Goal: Task Accomplishment & Management: Manage account settings

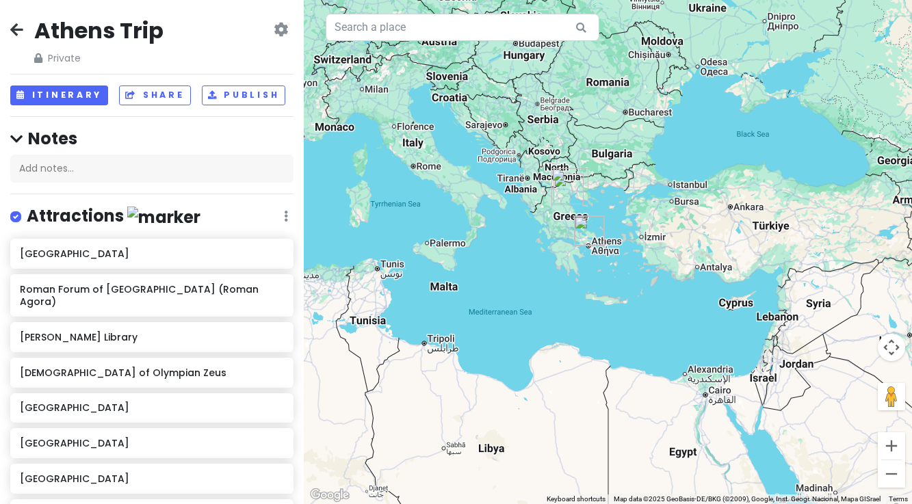
scroll to position [546, 0]
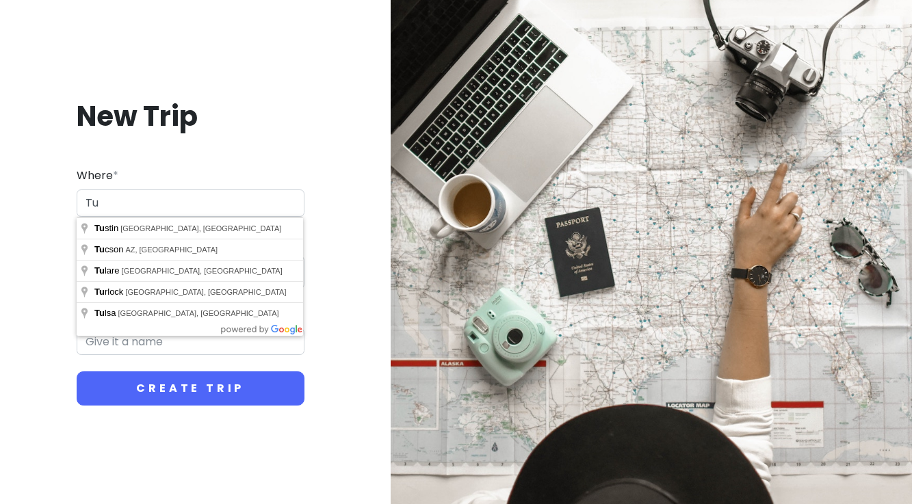
type input "T"
type input "Istanbul, İstanbul, Türkiye"
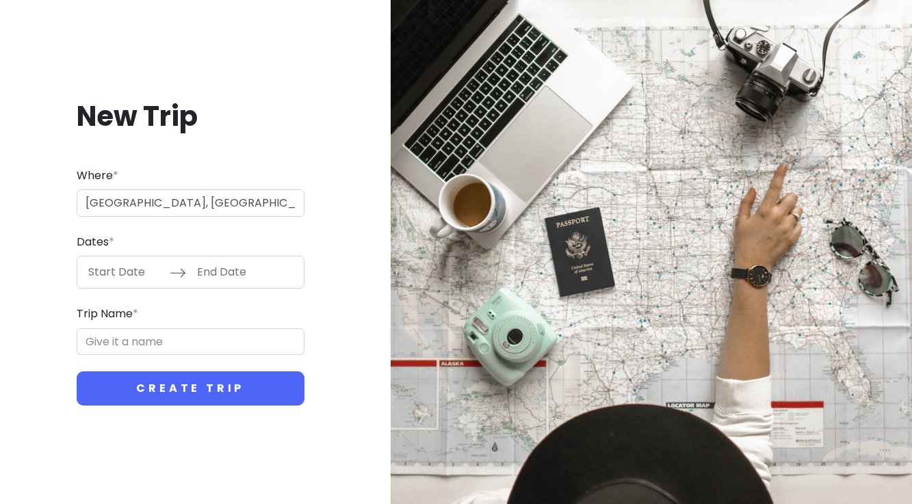
type input "Istanbul Trip"
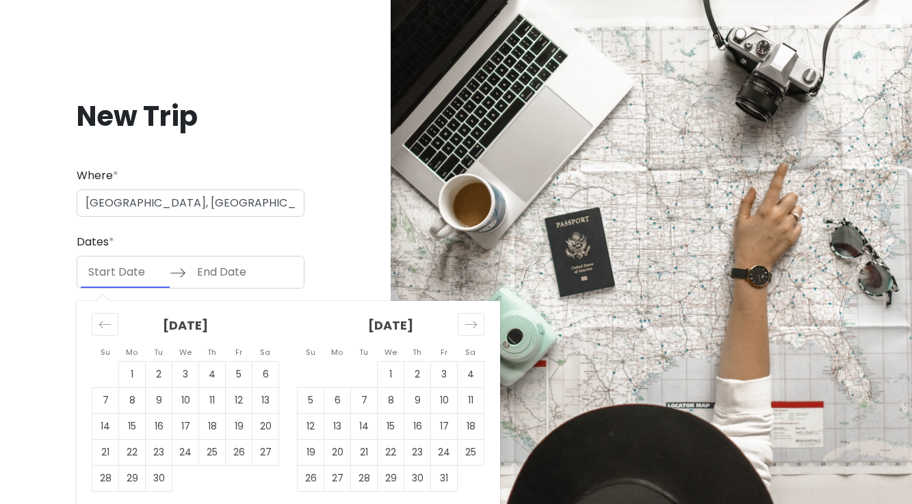
click at [127, 274] on input "Start Date" at bounding box center [125, 272] width 89 height 31
click at [475, 325] on icon "Move forward to switch to the next month." at bounding box center [471, 324] width 13 height 13
click at [338, 476] on td "29" at bounding box center [337, 479] width 27 height 26
type input "12/29/2025"
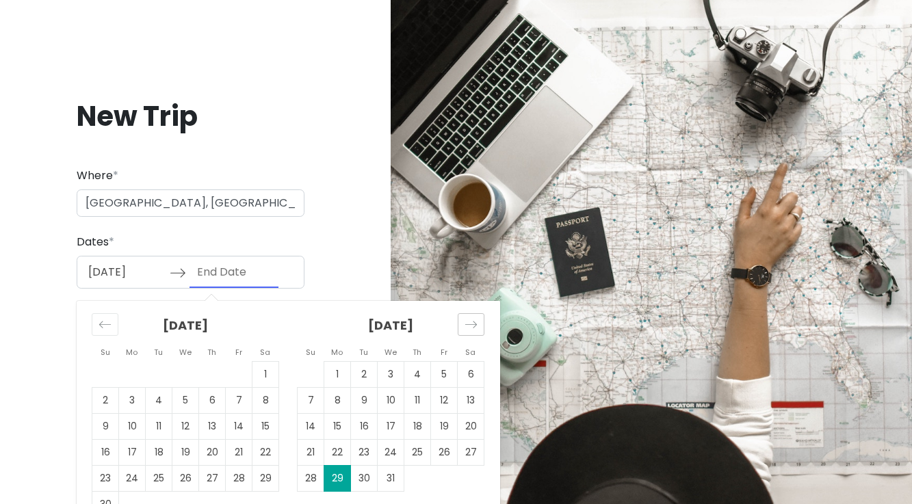
click at [470, 331] on div "Move forward to switch to the next month." at bounding box center [471, 324] width 27 height 23
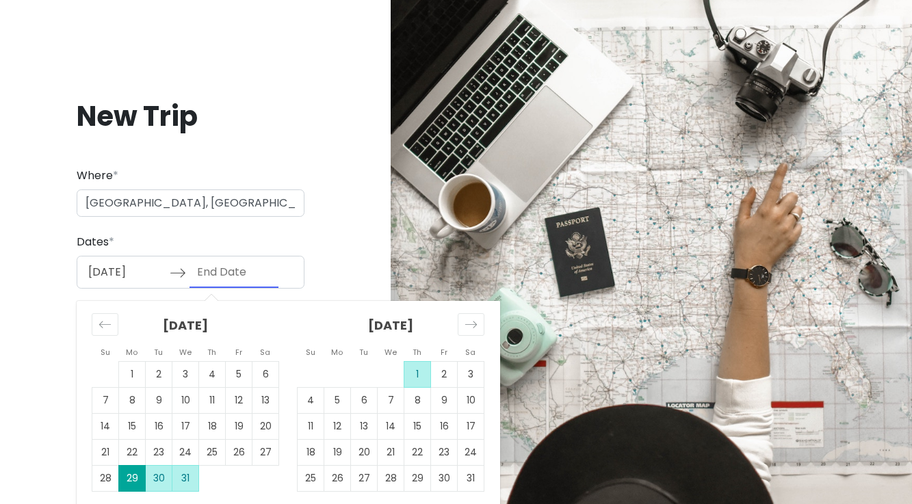
click at [417, 376] on td "1" at bounding box center [418, 375] width 27 height 26
type input "01/01/2026"
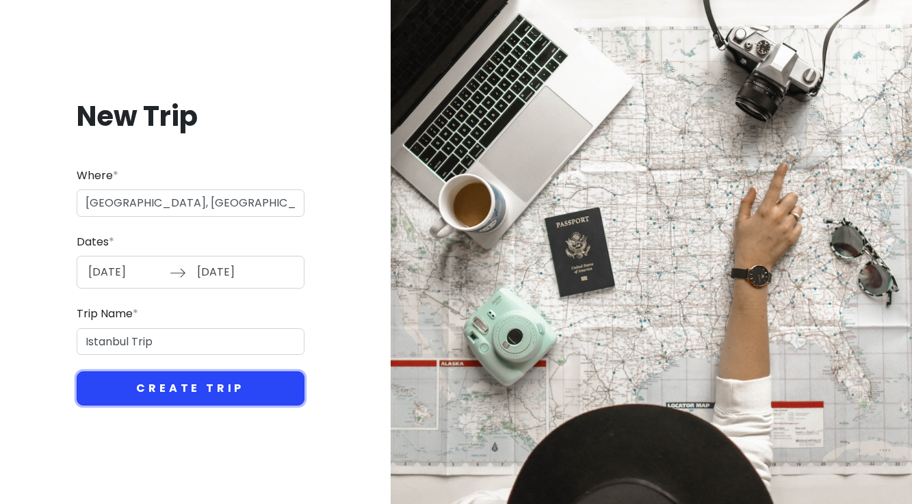
click at [172, 387] on button "Create Trip" at bounding box center [191, 389] width 228 height 34
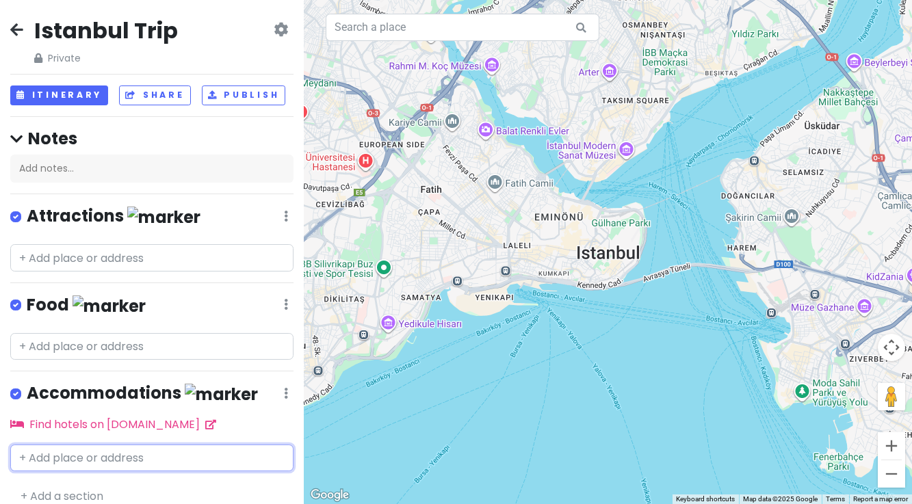
click at [71, 452] on input "text" at bounding box center [151, 458] width 283 height 27
type input "radisson"
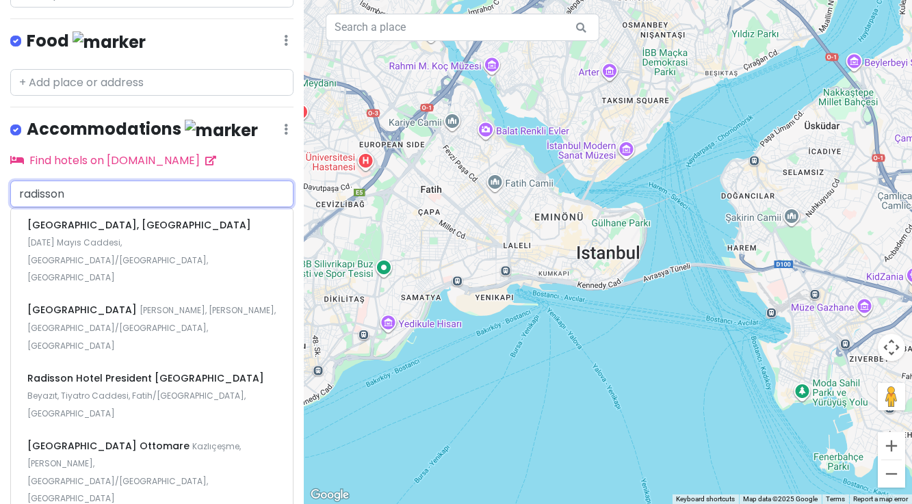
scroll to position [284, 0]
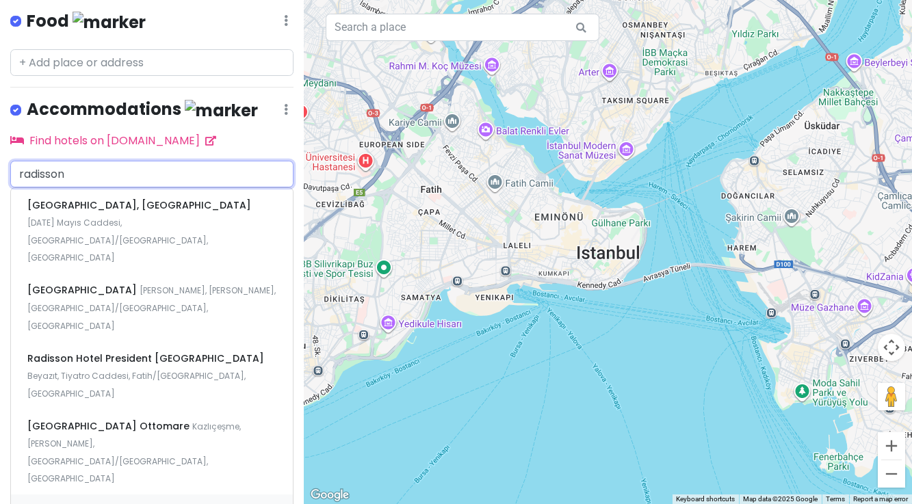
click at [102, 504] on span "[GEOGRAPHIC_DATA], [GEOGRAPHIC_DATA]" at bounding box center [140, 511] width 227 height 14
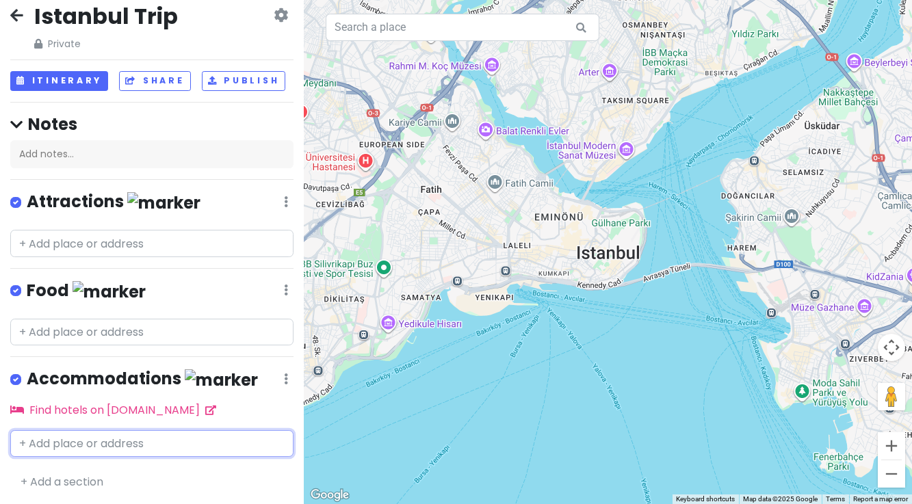
scroll to position [55, 0]
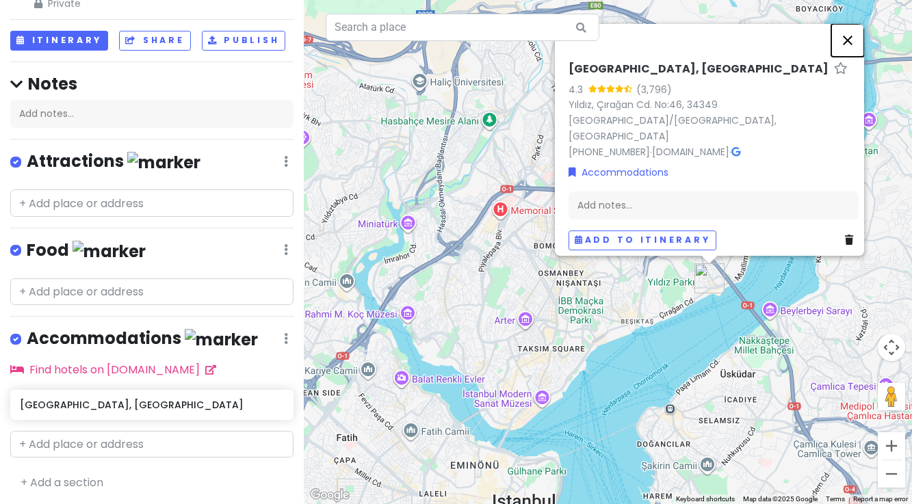
click at [858, 57] on button "Close" at bounding box center [848, 40] width 33 height 33
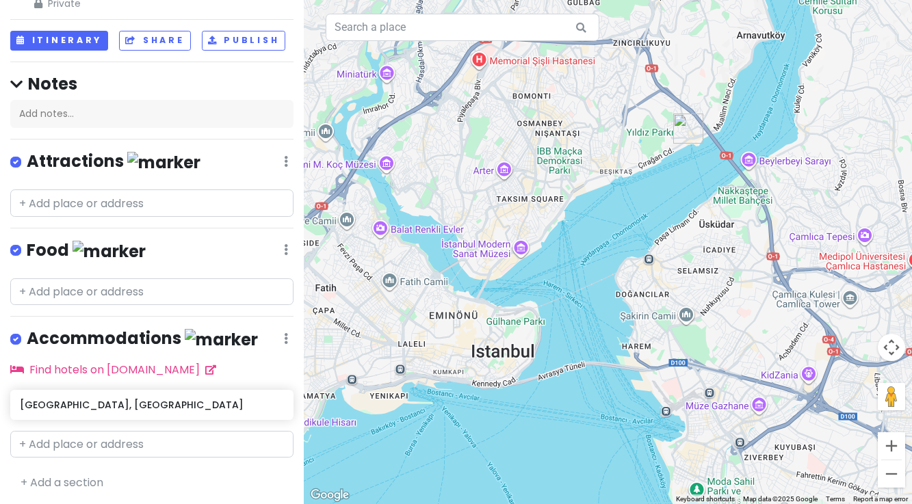
drag, startPoint x: 561, startPoint y: 308, endPoint x: 540, endPoint y: 157, distance: 152.8
click at [540, 157] on div at bounding box center [608, 252] width 609 height 504
click at [72, 203] on input "text" at bounding box center [151, 203] width 283 height 27
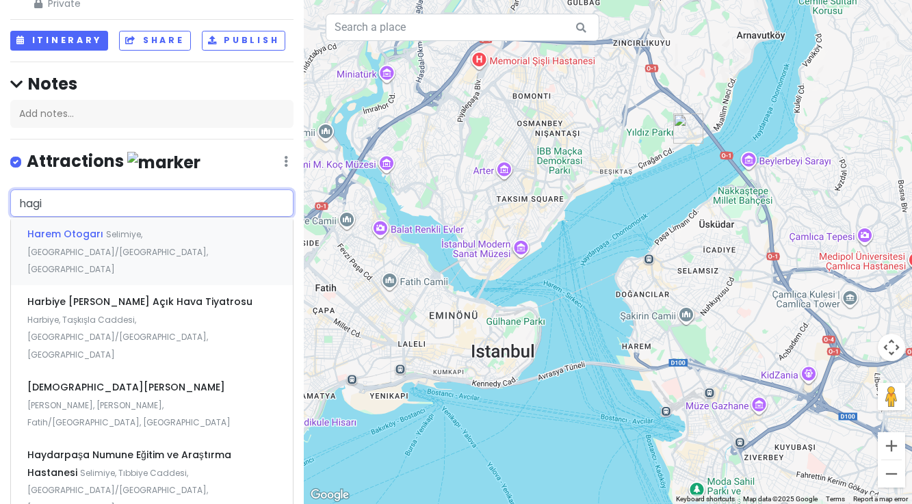
type input "hagia"
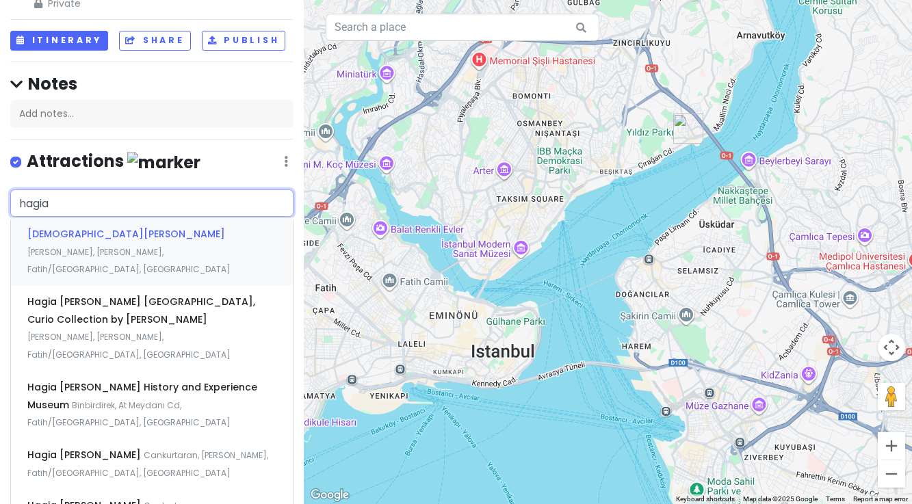
click at [113, 233] on span "[DEMOGRAPHIC_DATA]" at bounding box center [126, 234] width 198 height 14
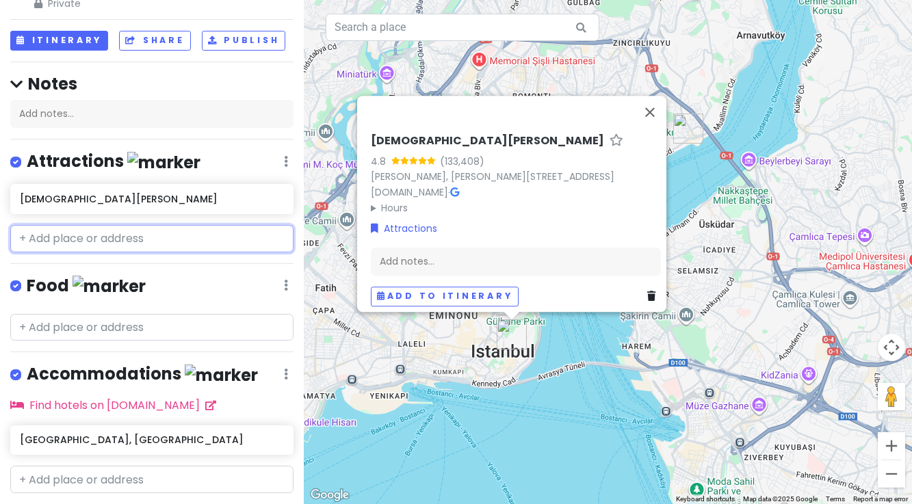
click at [107, 231] on input "text" at bounding box center [151, 238] width 283 height 27
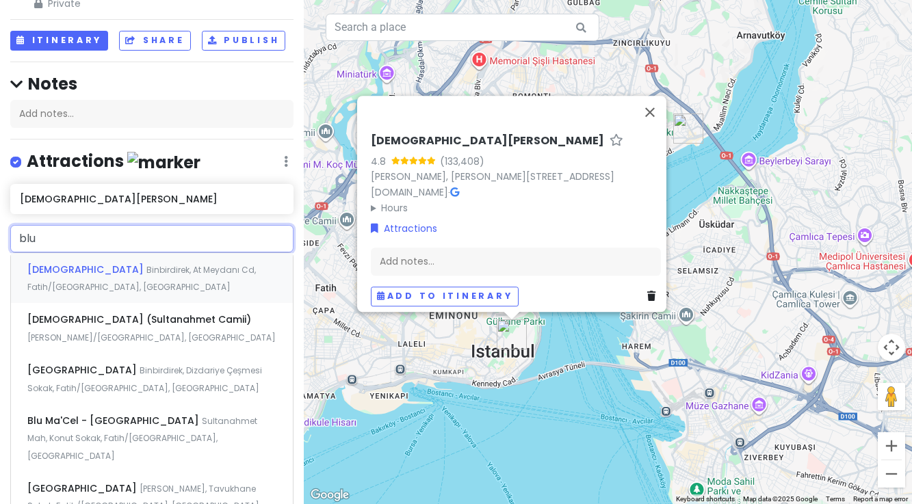
type input "blue"
click at [80, 267] on span "Blue Mosque" at bounding box center [86, 270] width 119 height 14
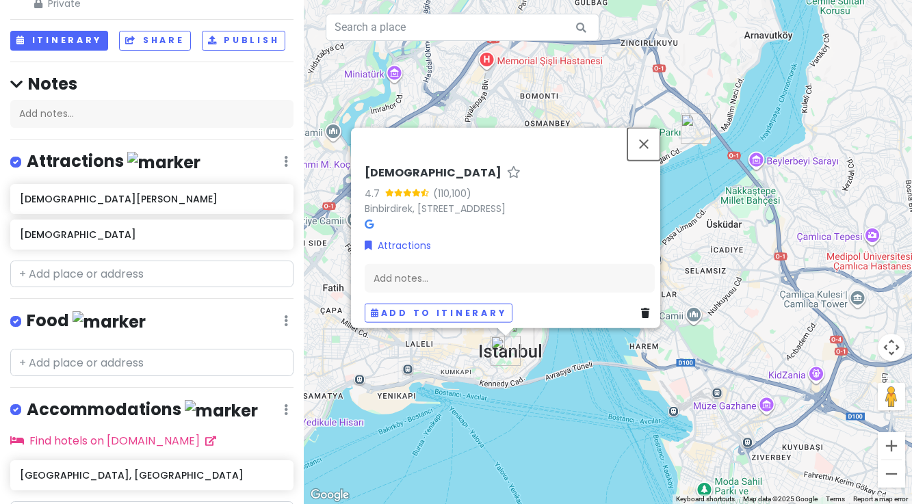
drag, startPoint x: 652, startPoint y: 139, endPoint x: 617, endPoint y: 151, distance: 37.0
click at [651, 139] on button "Close" at bounding box center [644, 143] width 33 height 33
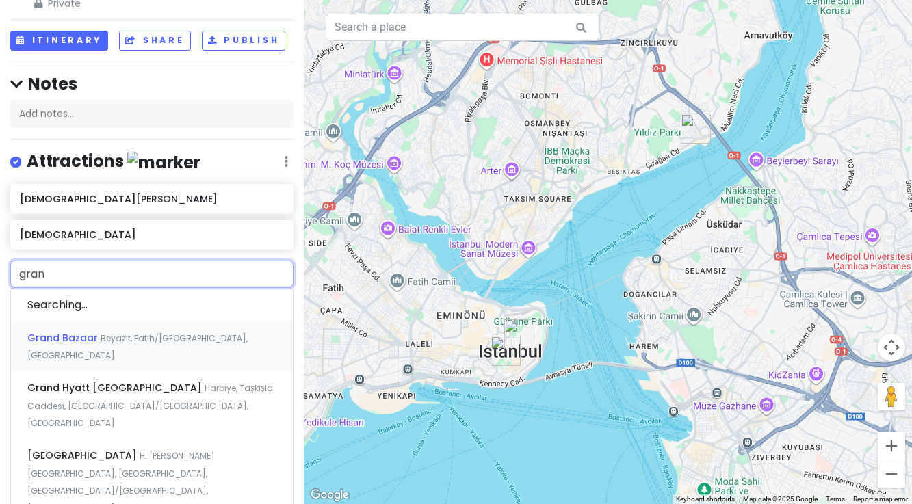
type input "grand"
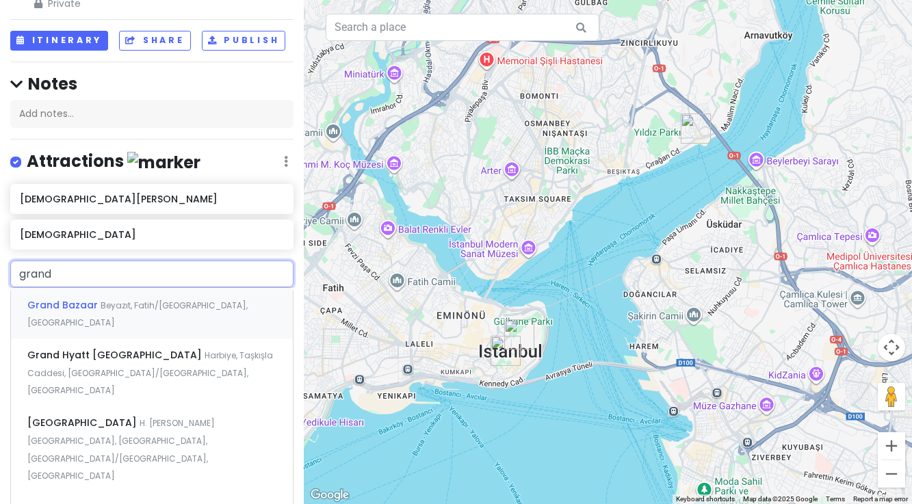
click at [65, 305] on span "Grand Bazaar" at bounding box center [63, 305] width 73 height 14
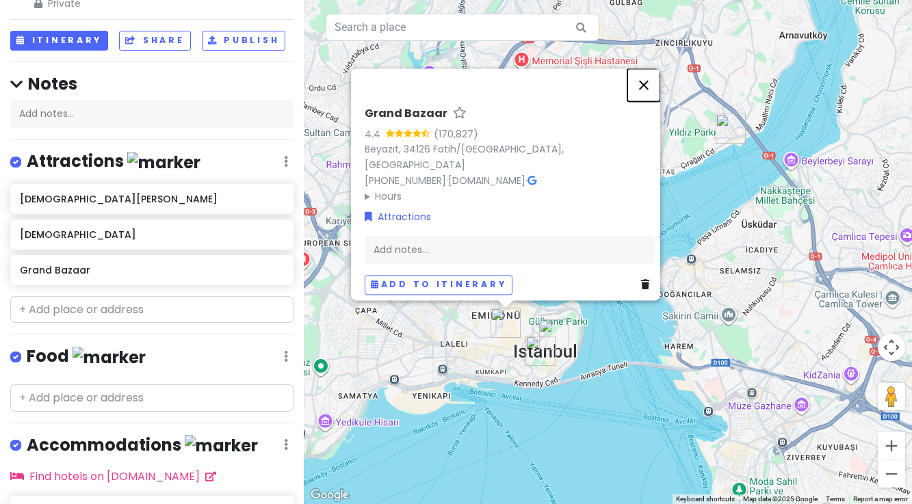
click at [650, 94] on button "Close" at bounding box center [644, 84] width 33 height 33
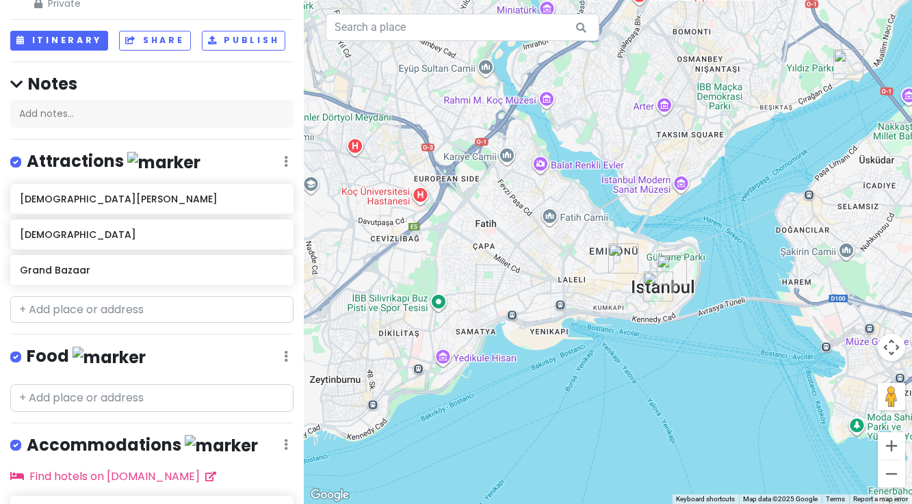
drag, startPoint x: 452, startPoint y: 307, endPoint x: 572, endPoint y: 242, distance: 136.0
click at [572, 242] on div at bounding box center [608, 252] width 609 height 504
click at [73, 313] on input "text" at bounding box center [151, 309] width 283 height 27
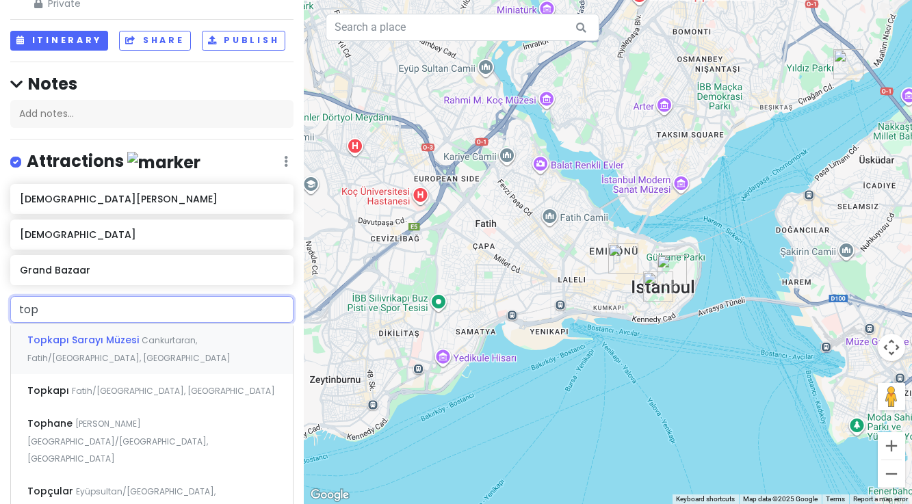
type input "topk"
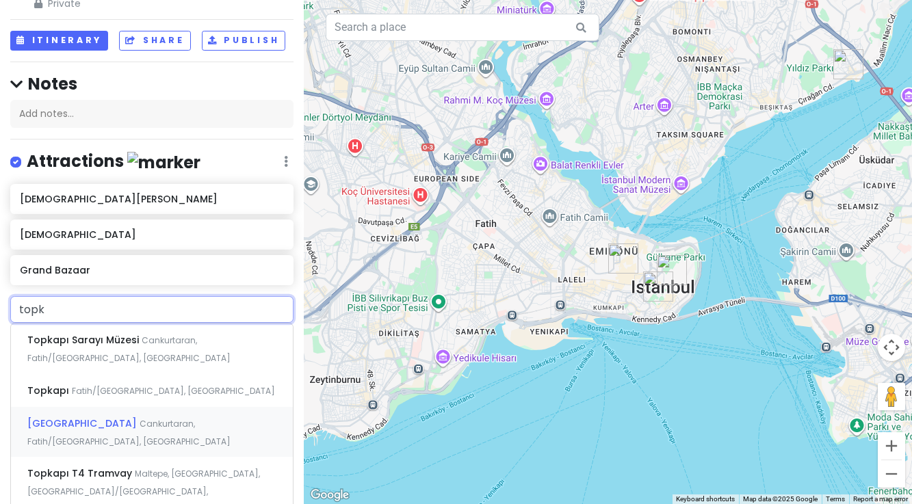
click at [93, 417] on span "[GEOGRAPHIC_DATA]" at bounding box center [83, 424] width 112 height 14
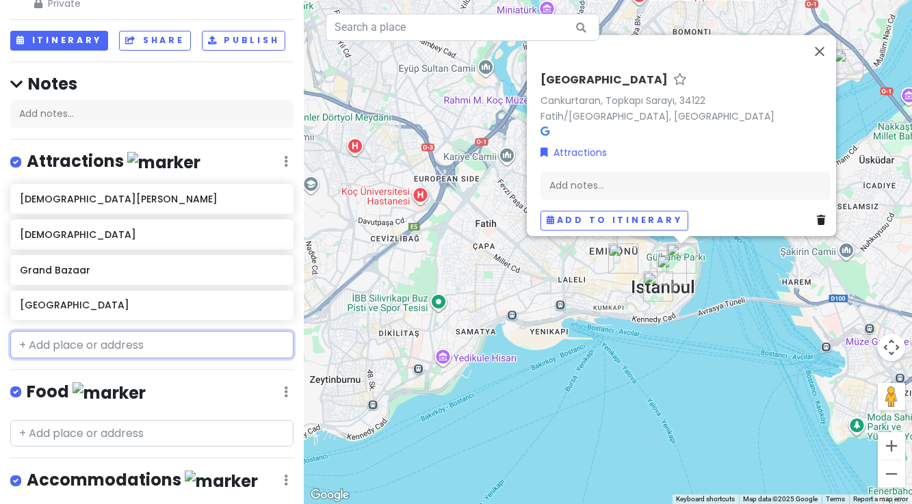
click at [49, 349] on input "text" at bounding box center [151, 344] width 283 height 27
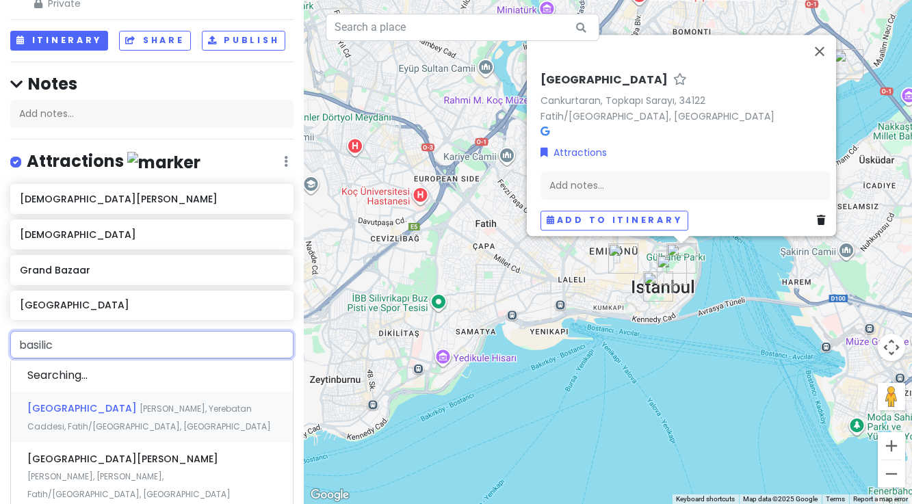
type input "basilica"
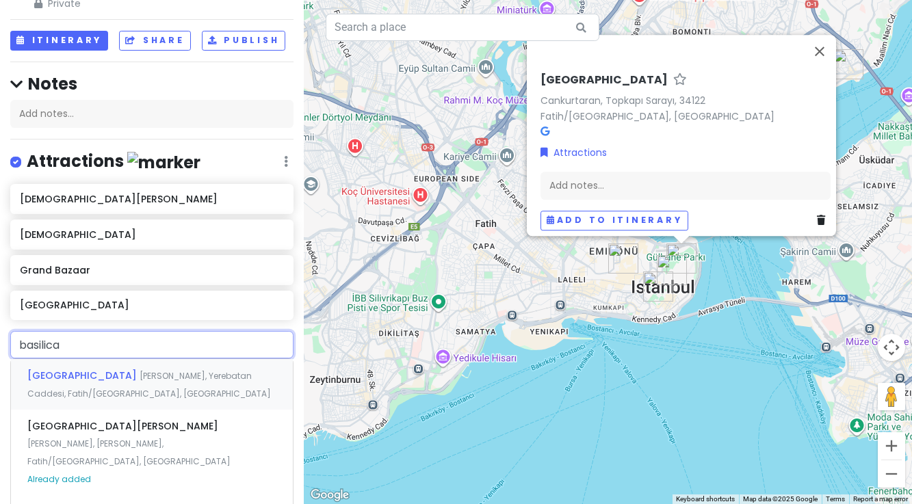
click at [50, 375] on span "[GEOGRAPHIC_DATA]" at bounding box center [83, 376] width 112 height 14
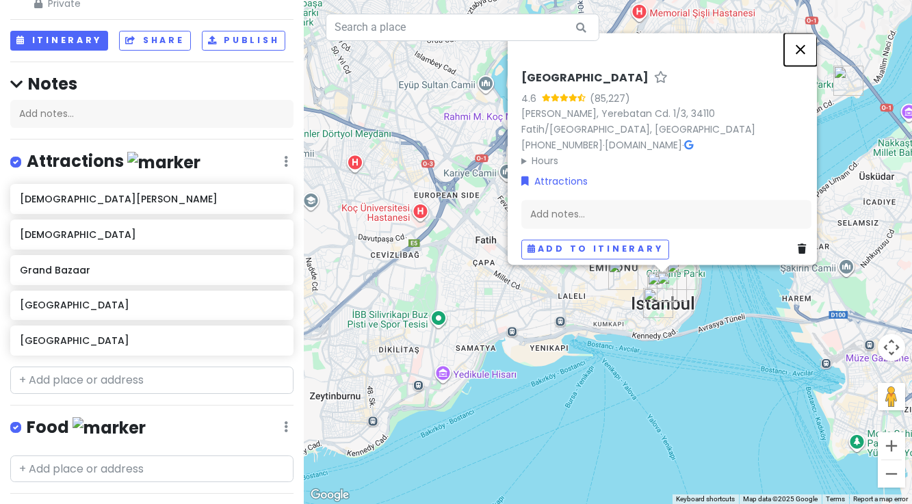
click at [807, 57] on button "Close" at bounding box center [800, 49] width 33 height 33
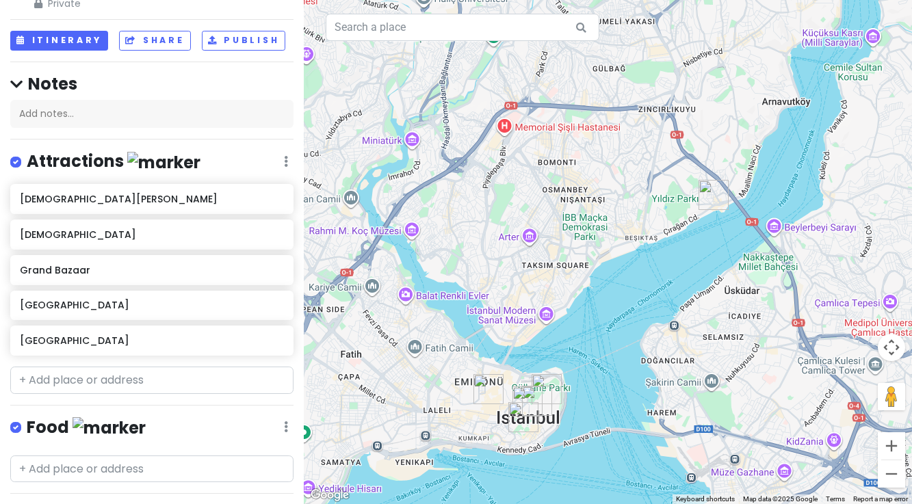
drag, startPoint x: 754, startPoint y: 86, endPoint x: 617, endPoint y: 202, distance: 178.7
click at [617, 202] on div at bounding box center [608, 252] width 609 height 504
click at [64, 377] on input "text" at bounding box center [151, 380] width 283 height 27
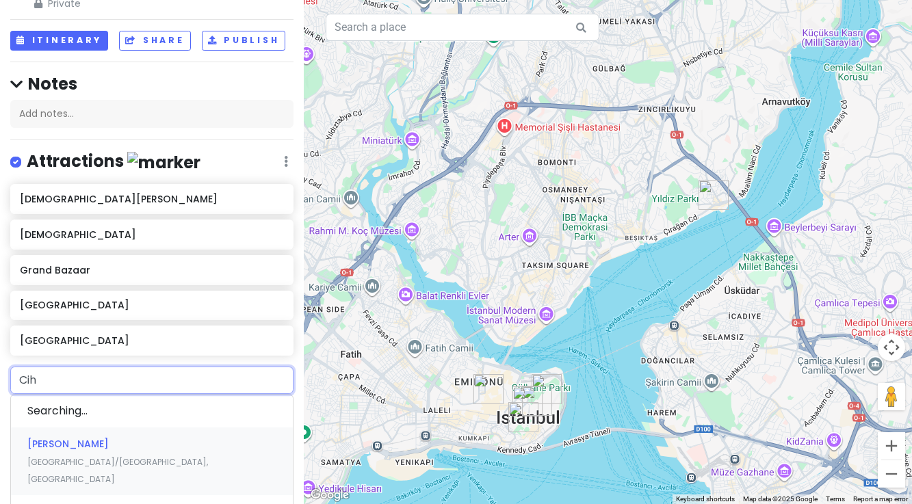
type input "Ciha"
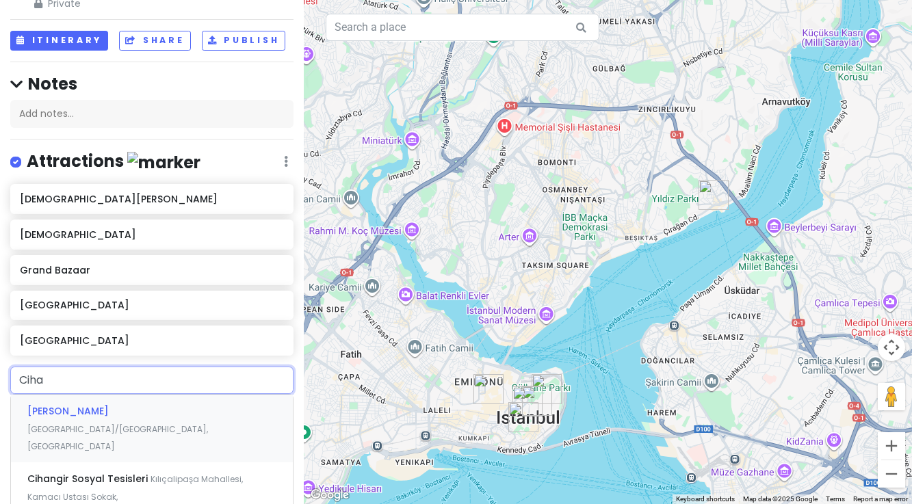
click at [72, 424] on span "[GEOGRAPHIC_DATA]/[GEOGRAPHIC_DATA], [GEOGRAPHIC_DATA]" at bounding box center [117, 438] width 181 height 29
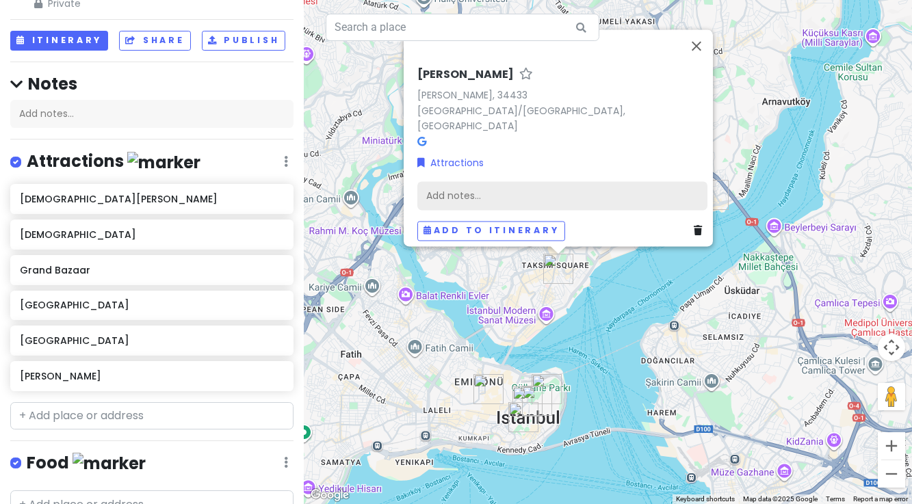
click at [460, 183] on div "Add notes..." at bounding box center [563, 195] width 290 height 29
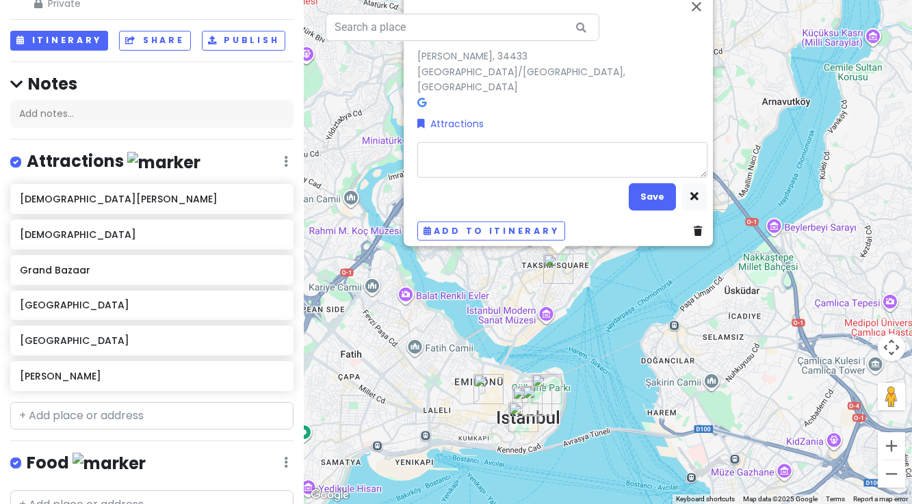
type textarea "x"
type textarea "C"
type textarea "x"
type textarea "Ca"
type textarea "x"
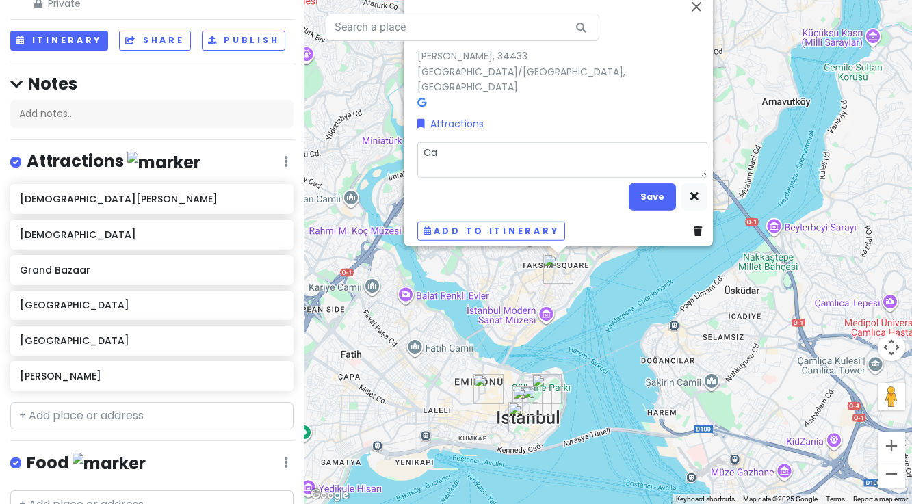
type textarea "Cat"
type textarea "x"
type textarea "Cats"
click at [648, 184] on button "Save" at bounding box center [652, 196] width 47 height 27
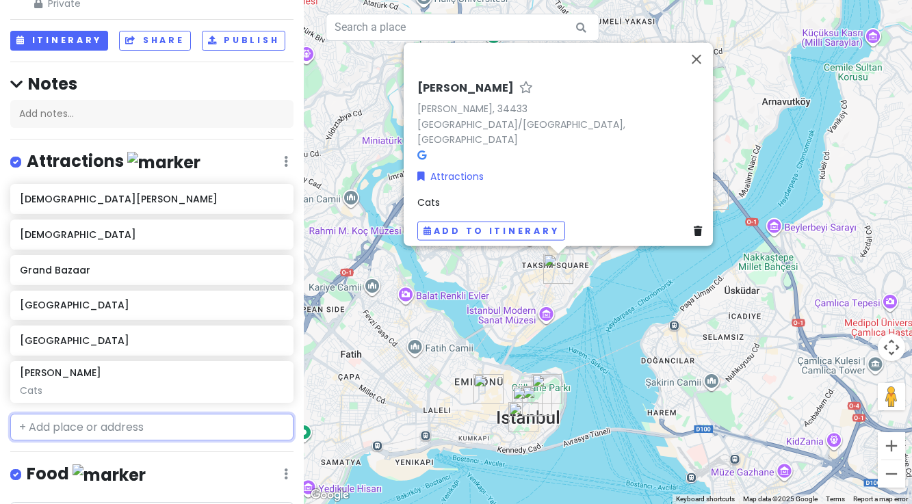
click at [74, 426] on input "text" at bounding box center [151, 427] width 283 height 27
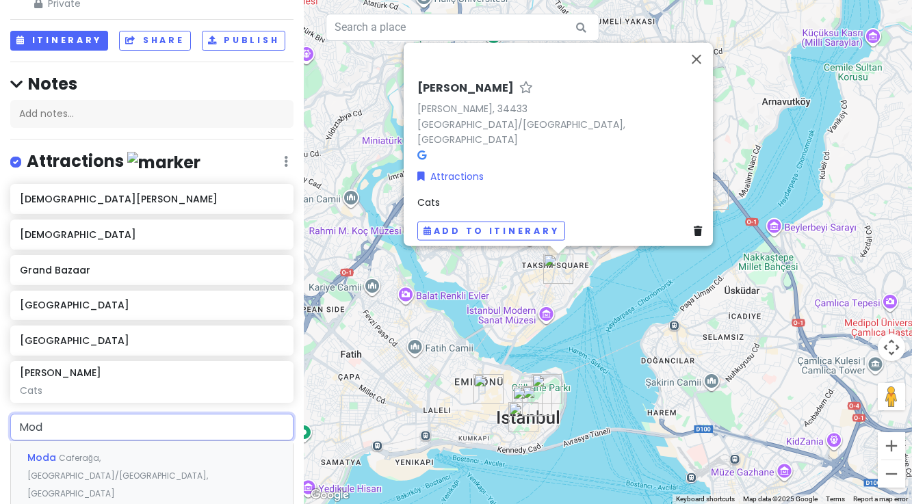
type input "Moda"
click at [55, 459] on span "Moda" at bounding box center [42, 458] width 31 height 14
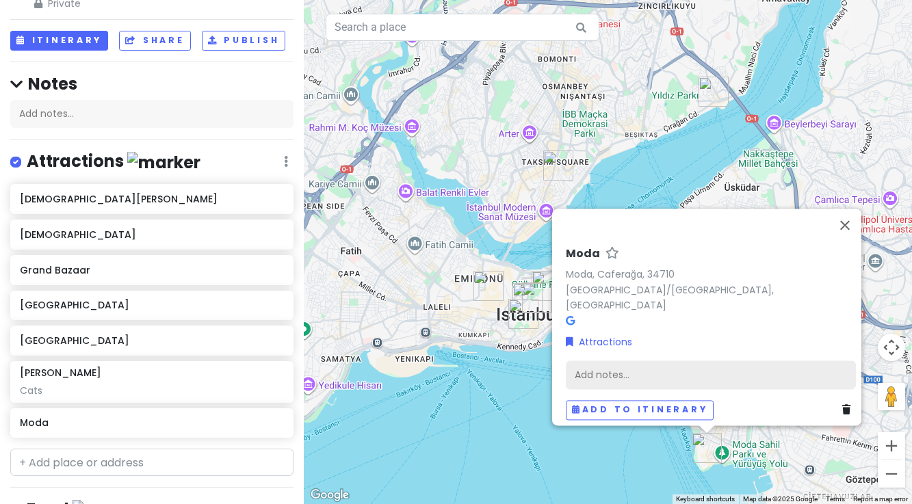
click at [610, 370] on div "Add notes..." at bounding box center [711, 375] width 290 height 29
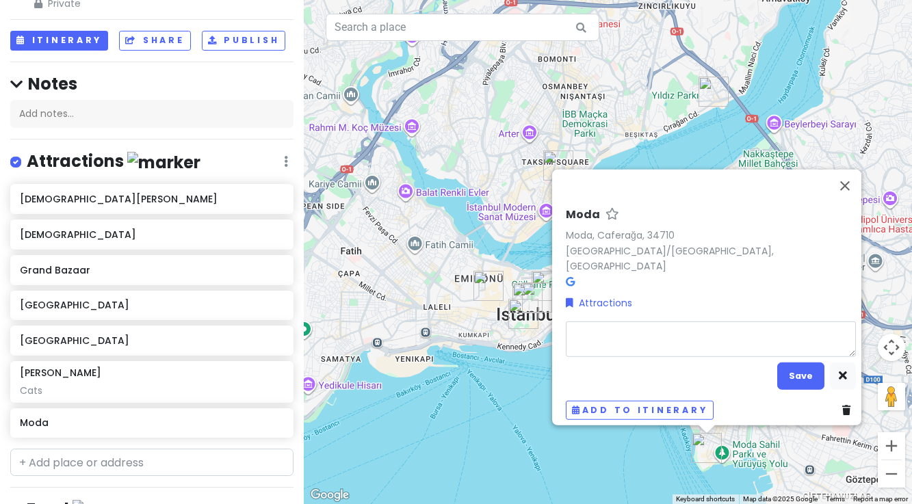
type textarea "x"
type textarea "C"
type textarea "x"
type textarea "Ca"
type textarea "x"
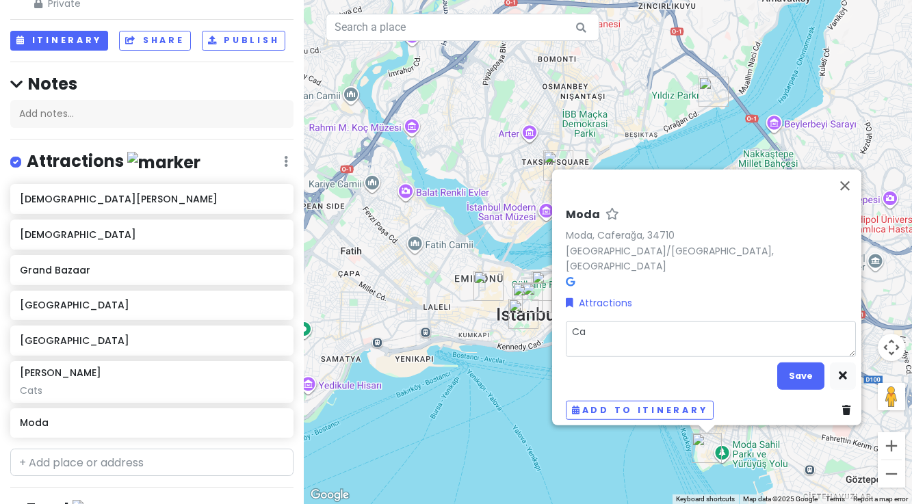
type textarea "Cat"
type textarea "x"
type textarea "Cats"
click at [804, 368] on button "Save" at bounding box center [801, 376] width 47 height 27
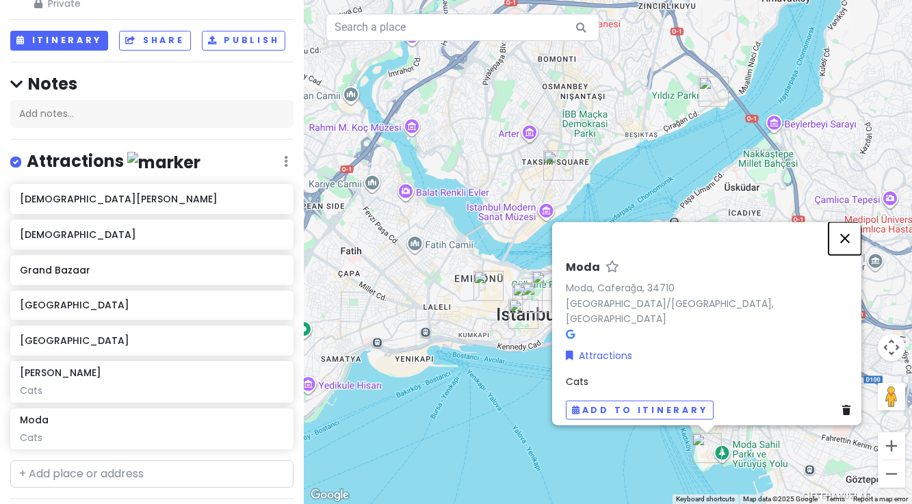
click at [849, 255] on button "Close" at bounding box center [845, 238] width 33 height 33
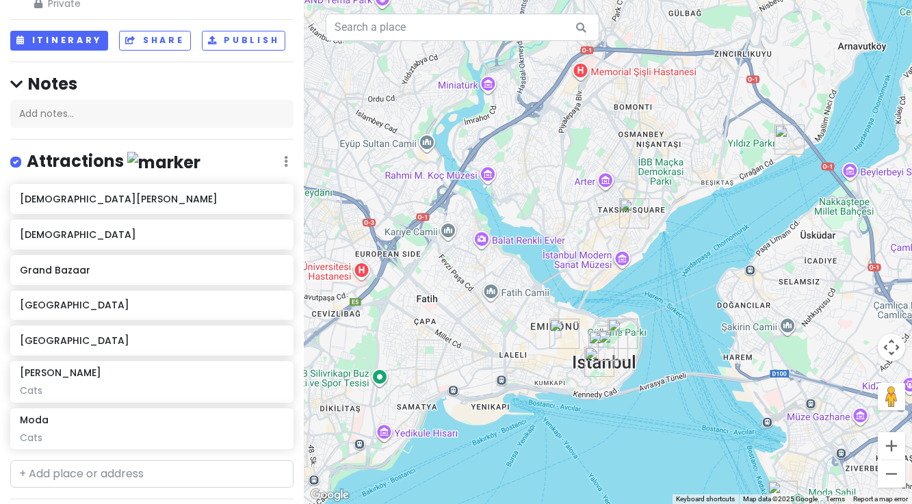
drag, startPoint x: 739, startPoint y: 266, endPoint x: 812, endPoint y: 316, distance: 87.7
click at [812, 316] on div at bounding box center [608, 252] width 609 height 504
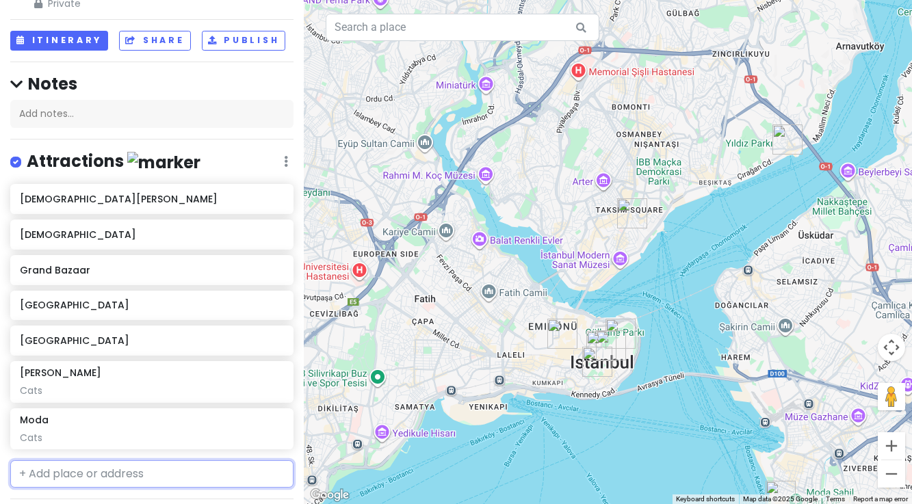
click at [53, 474] on input "text" at bounding box center [151, 474] width 283 height 27
type input "Taksim"
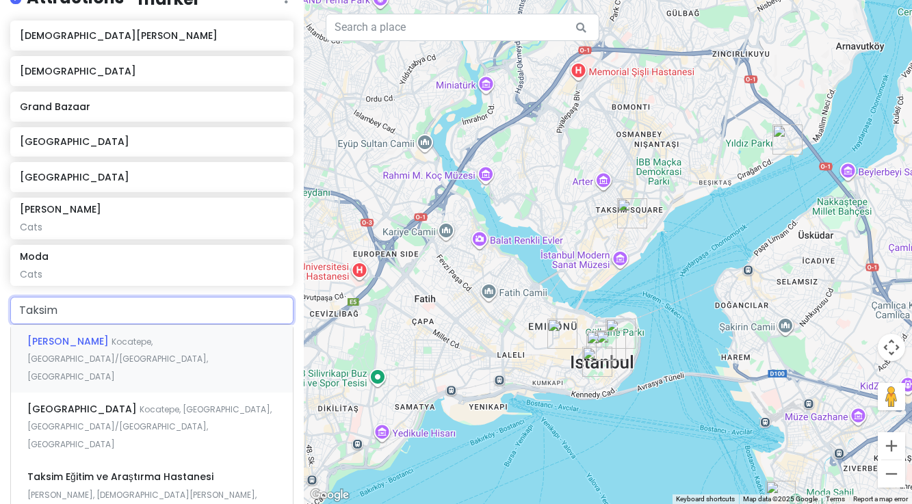
scroll to position [220, 0]
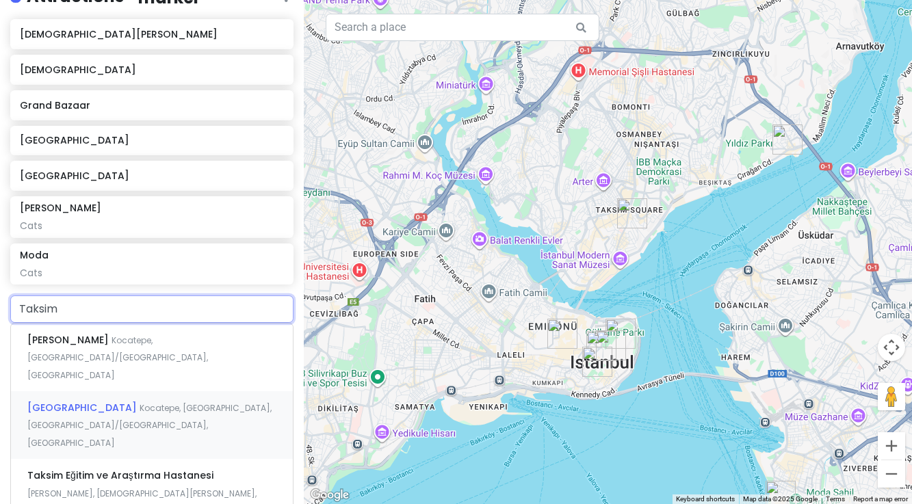
click at [57, 401] on span "[GEOGRAPHIC_DATA]" at bounding box center [83, 408] width 112 height 14
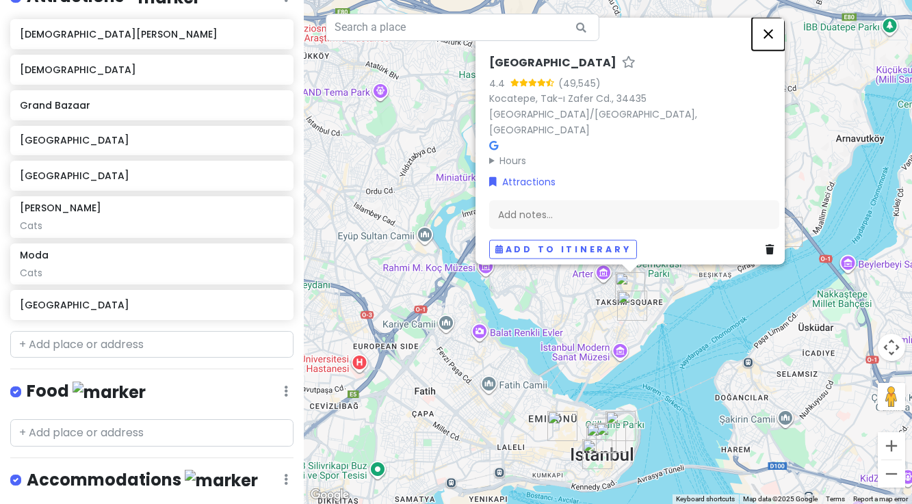
click at [775, 50] on button "Close" at bounding box center [768, 33] width 33 height 33
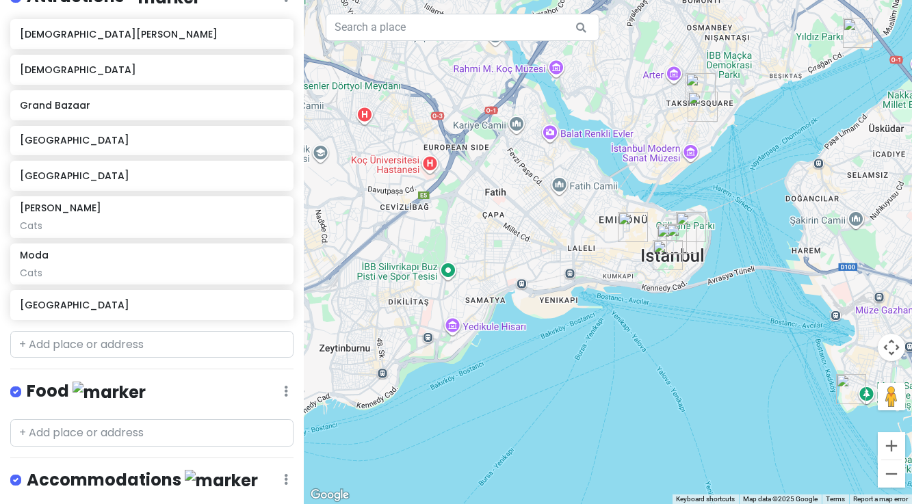
drag, startPoint x: 559, startPoint y: 311, endPoint x: 630, endPoint y: 109, distance: 213.9
click at [630, 109] on div at bounding box center [608, 252] width 609 height 504
click at [892, 474] on button "Zoom out" at bounding box center [891, 474] width 27 height 27
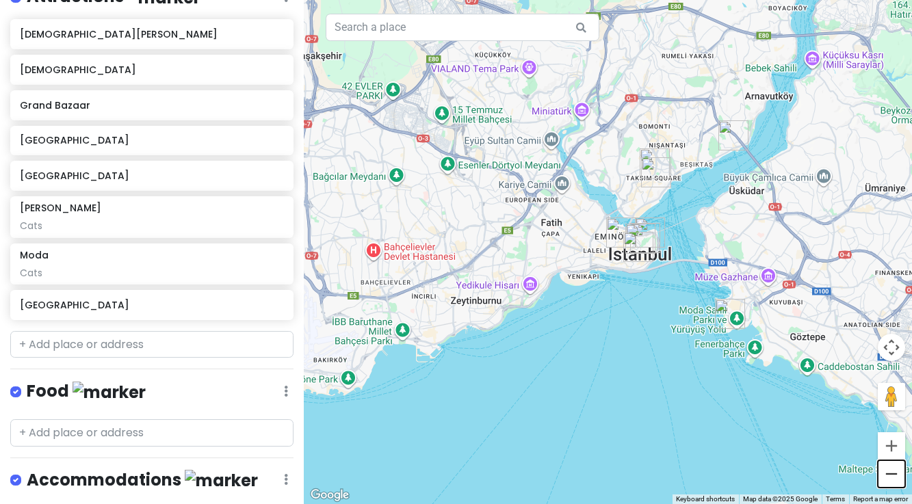
click at [892, 474] on button "Zoom out" at bounding box center [891, 474] width 27 height 27
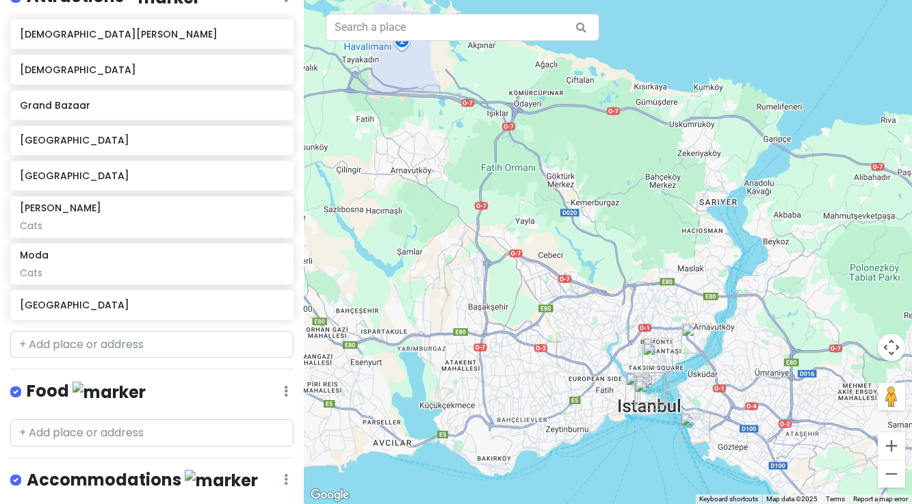
drag, startPoint x: 813, startPoint y: 231, endPoint x: 837, endPoint y: 383, distance: 153.8
click at [837, 383] on div at bounding box center [608, 252] width 609 height 504
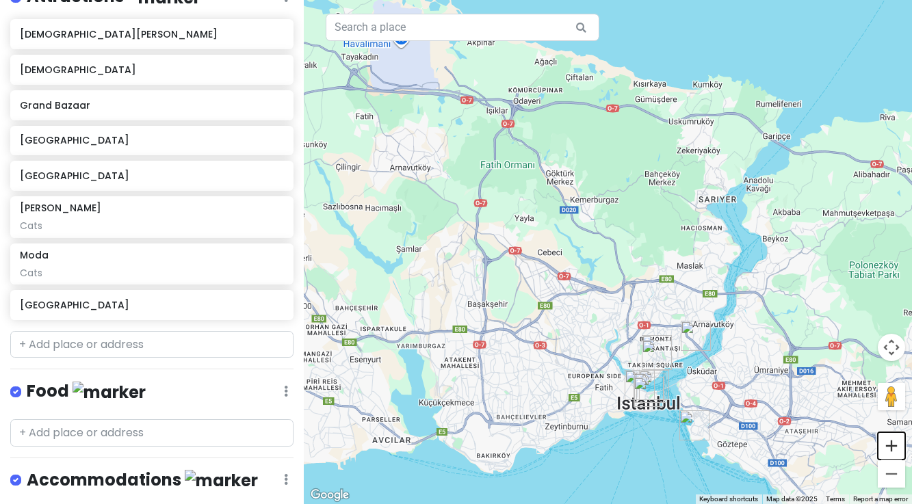
click at [897, 450] on button "Zoom in" at bounding box center [891, 446] width 27 height 27
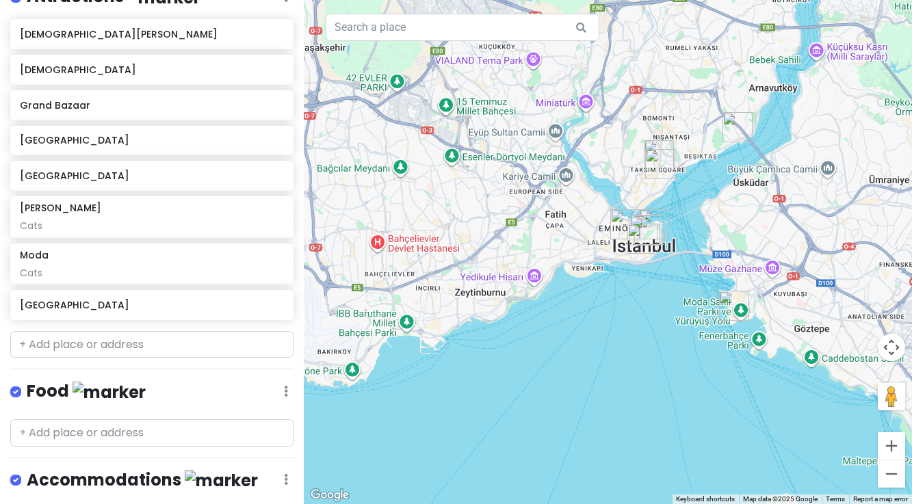
drag, startPoint x: 661, startPoint y: 446, endPoint x: 617, endPoint y: 136, distance: 312.6
click at [617, 136] on div at bounding box center [608, 252] width 609 height 504
click at [896, 447] on button "Zoom in" at bounding box center [891, 446] width 27 height 27
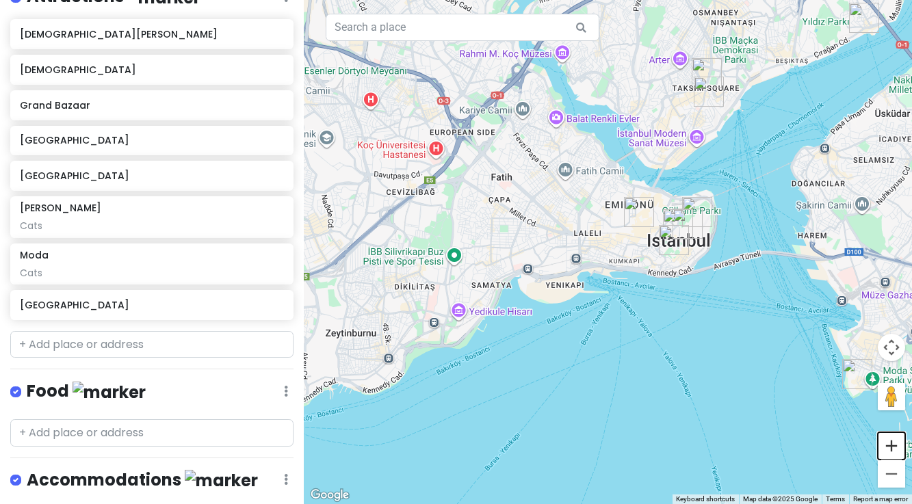
click at [896, 447] on button "Zoom in" at bounding box center [891, 446] width 27 height 27
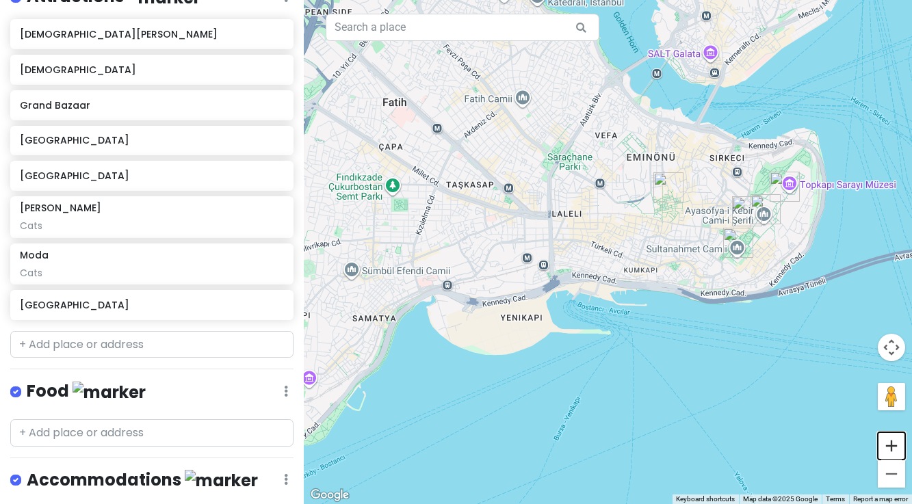
click at [896, 456] on button "Zoom in" at bounding box center [891, 446] width 27 height 27
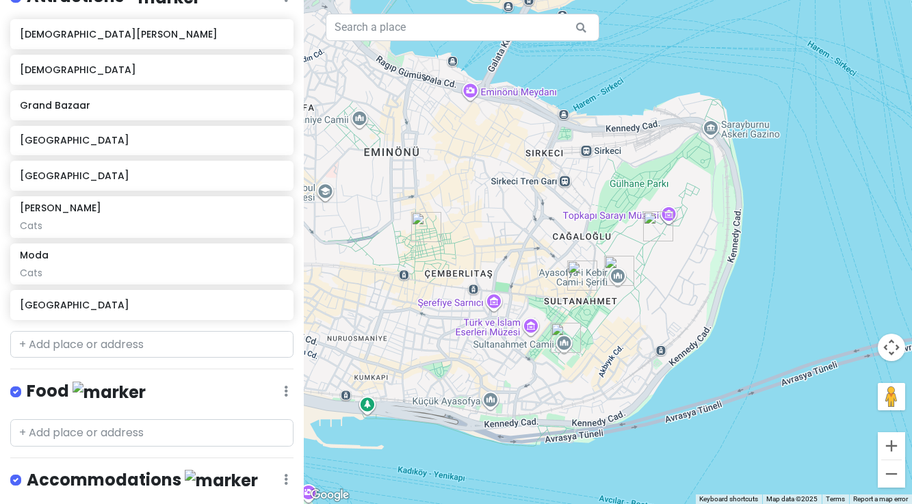
drag, startPoint x: 817, startPoint y: 287, endPoint x: 513, endPoint y: 377, distance: 316.4
click at [513, 377] on div at bounding box center [608, 252] width 609 height 504
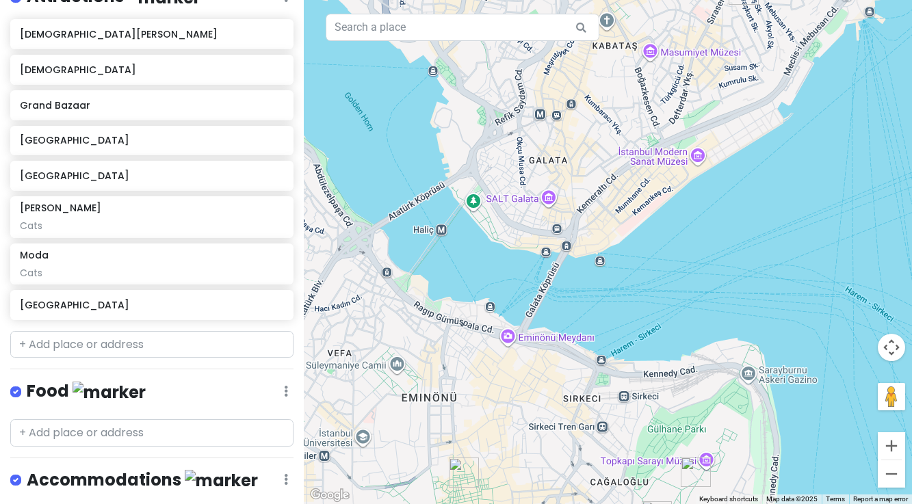
drag, startPoint x: 504, startPoint y: 131, endPoint x: 541, endPoint y: 383, distance: 254.6
click at [541, 383] on div at bounding box center [608, 252] width 609 height 504
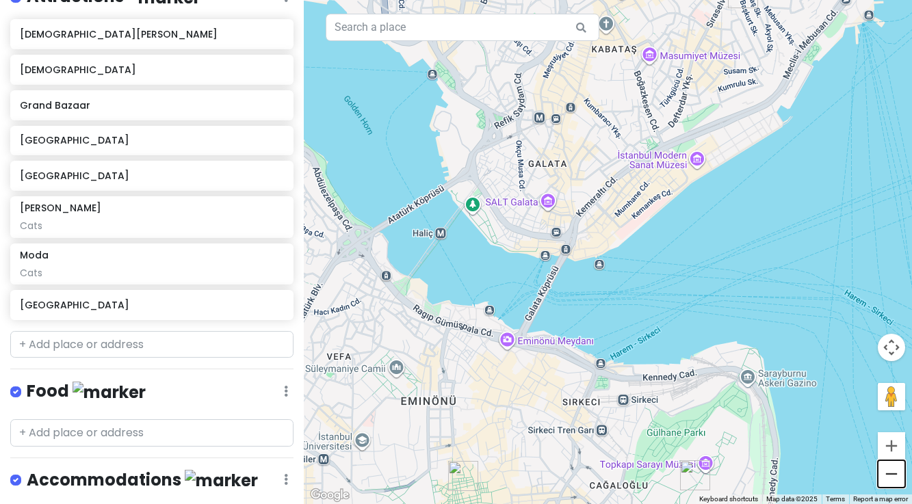
click at [895, 477] on button "Zoom out" at bounding box center [891, 474] width 27 height 27
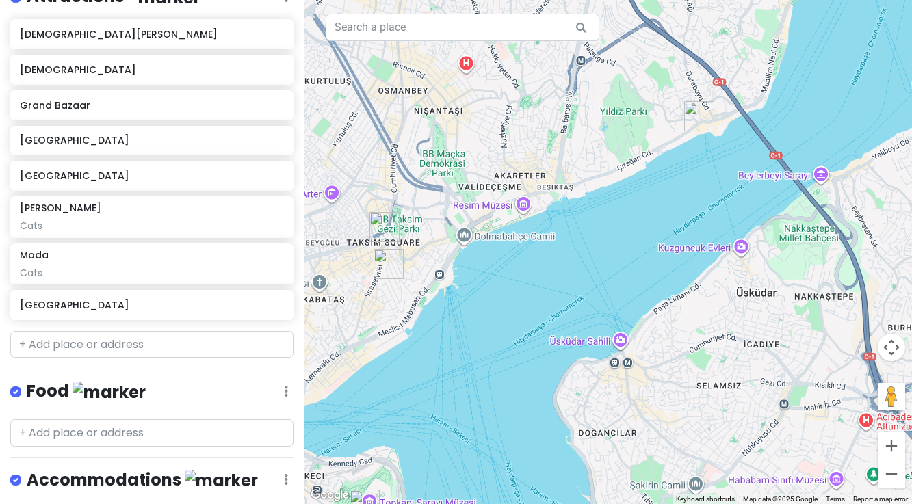
drag, startPoint x: 793, startPoint y: 183, endPoint x: 504, endPoint y: 333, distance: 325.8
click at [504, 333] on div at bounding box center [608, 252] width 609 height 504
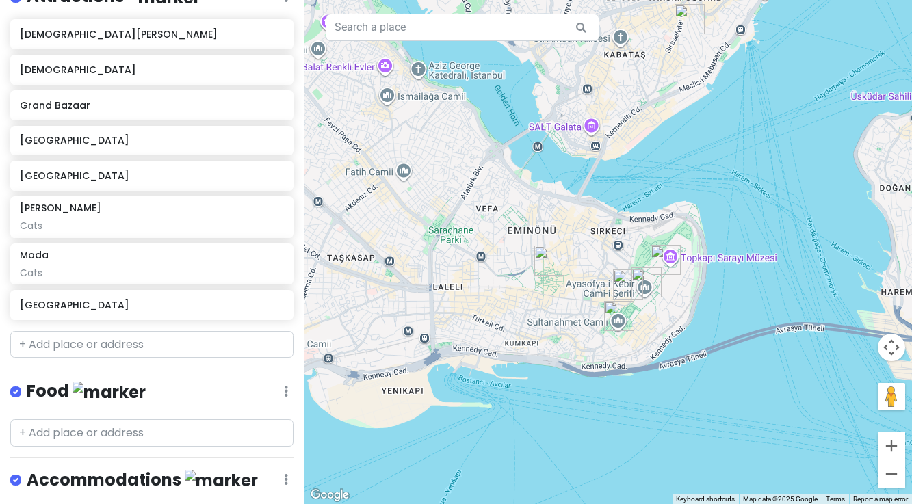
drag, startPoint x: 439, startPoint y: 361, endPoint x: 741, endPoint y: 115, distance: 389.7
click at [741, 115] on div at bounding box center [608, 252] width 609 height 504
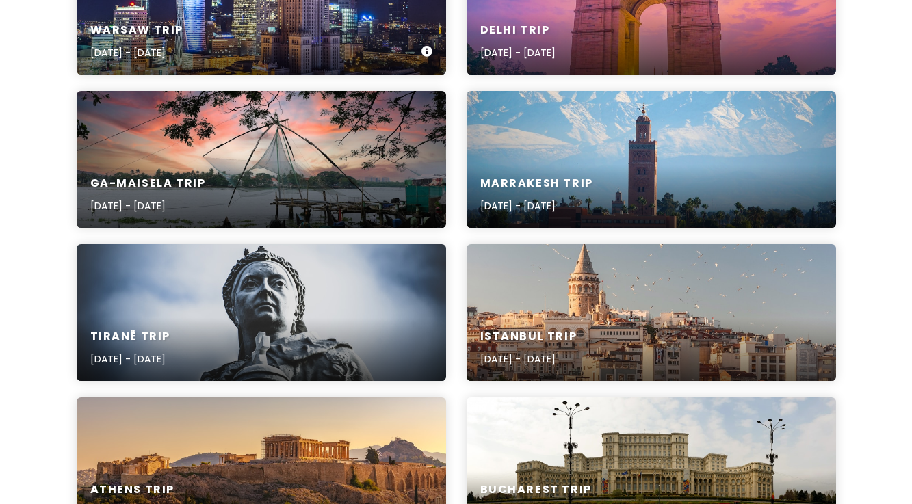
scroll to position [435, 0]
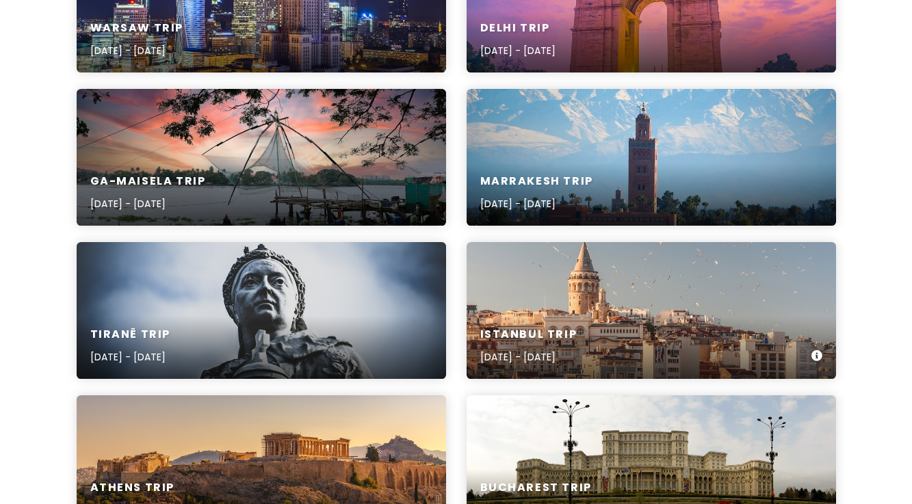
click at [593, 277] on div "Istanbul Trip [DATE] - [DATE]" at bounding box center [652, 310] width 370 height 137
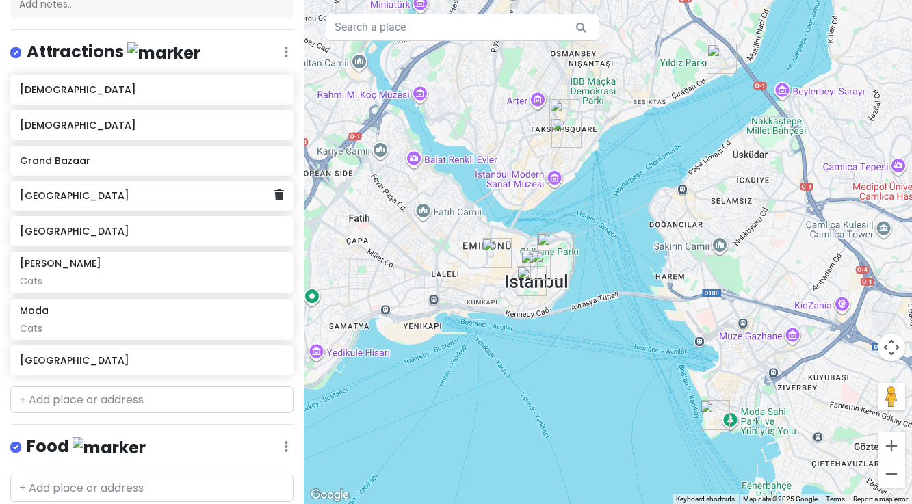
scroll to position [166, 0]
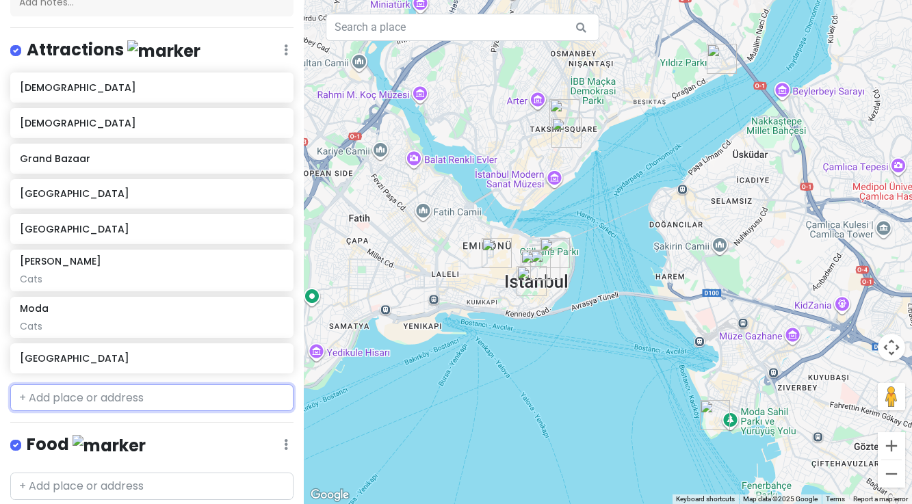
click at [47, 399] on input "text" at bounding box center [151, 398] width 283 height 27
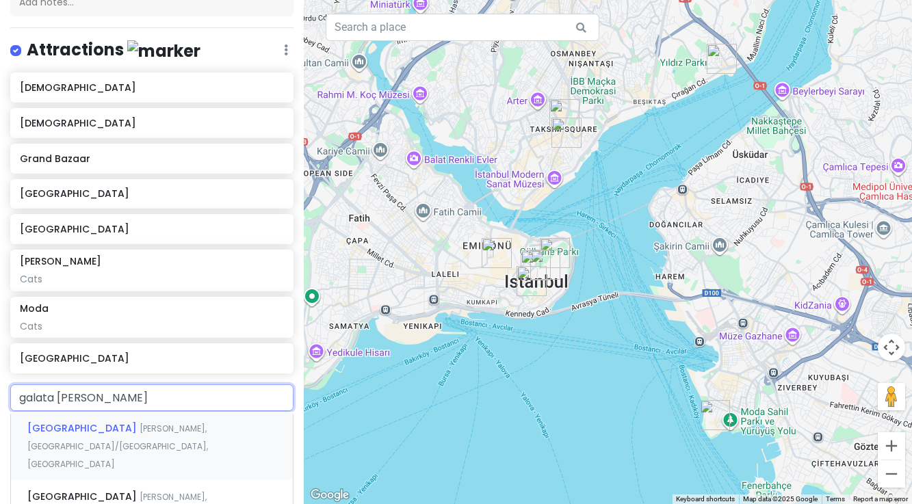
type input "[GEOGRAPHIC_DATA]"
click at [62, 425] on span "[GEOGRAPHIC_DATA]" at bounding box center [83, 429] width 112 height 14
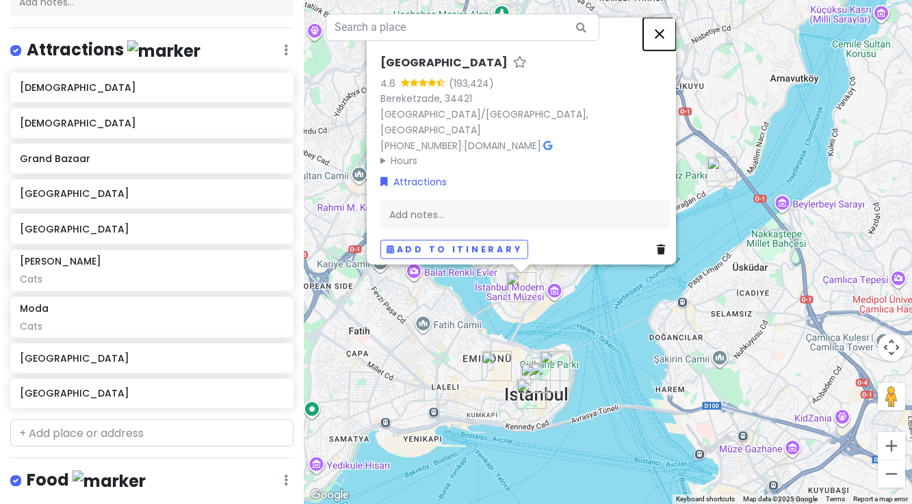
click at [665, 50] on button "Close" at bounding box center [659, 33] width 33 height 33
